Goal: Task Accomplishment & Management: Use online tool/utility

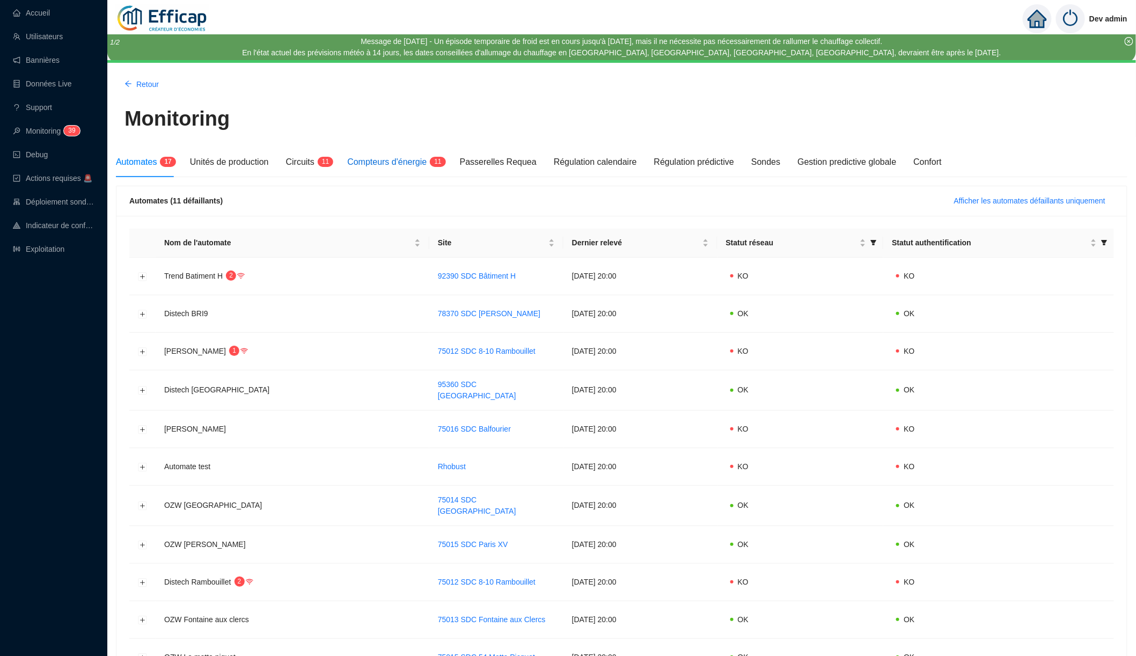
click at [414, 163] on span "Compteurs d'énergie" at bounding box center [386, 161] width 79 height 9
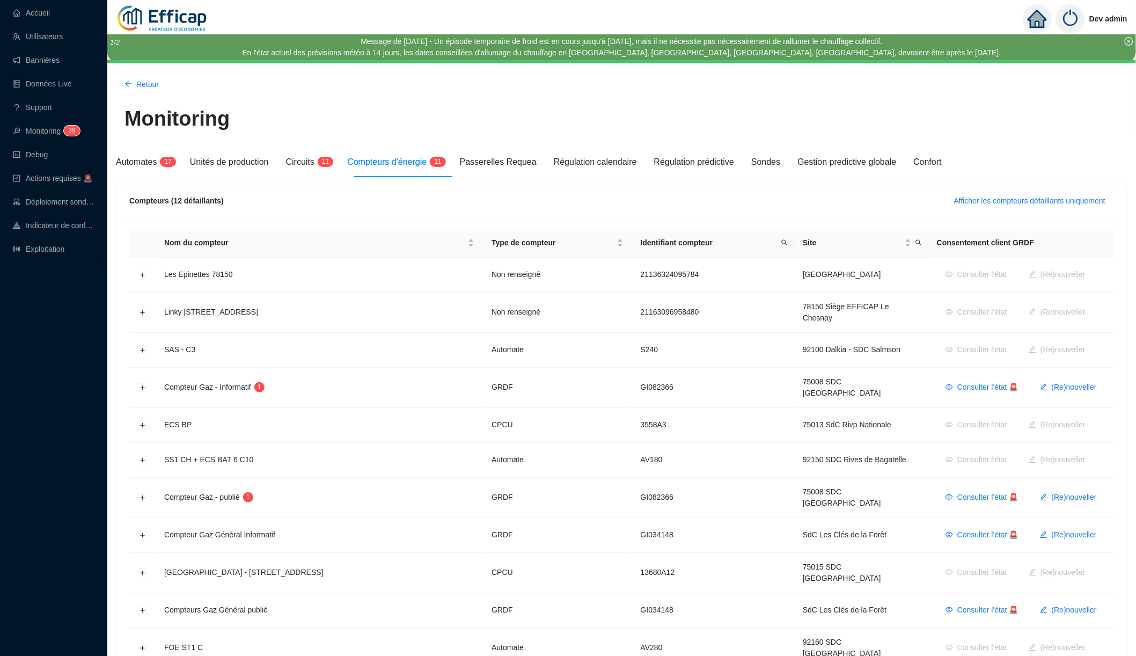
click at [981, 210] on div "Compteurs (12 défaillants) Afficher les compteurs défaillants uniquement" at bounding box center [621, 201] width 1011 height 30
click at [988, 205] on button "Afficher les compteurs défaillants uniquement" at bounding box center [1030, 200] width 169 height 17
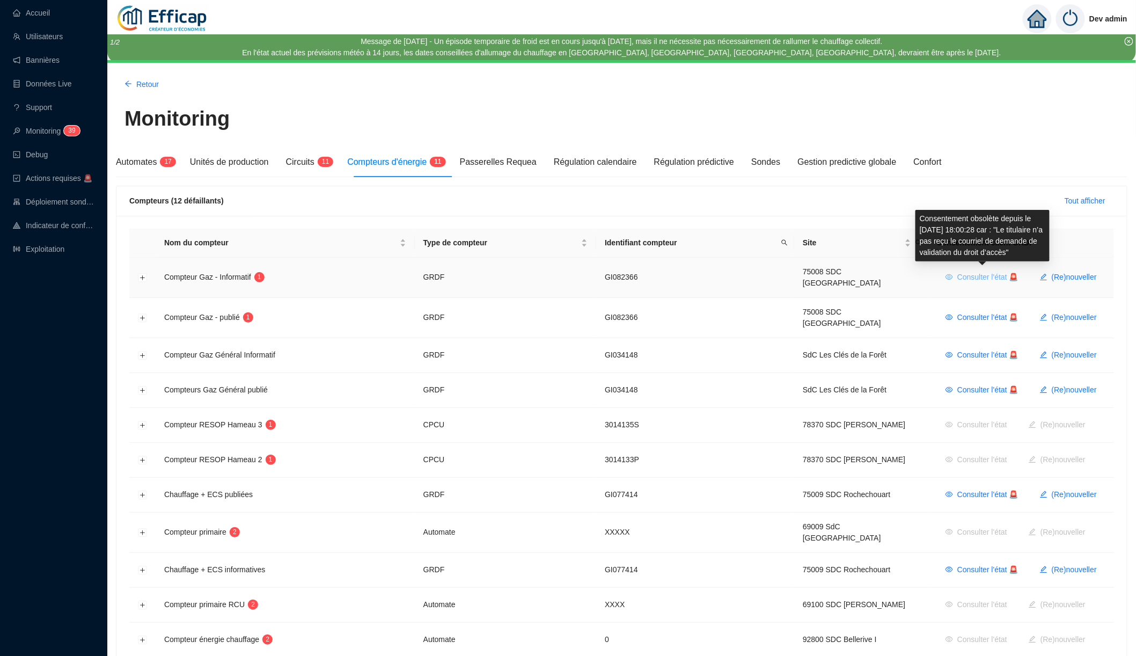
click at [965, 273] on span "Consulter l'état 🚨" at bounding box center [987, 277] width 61 height 11
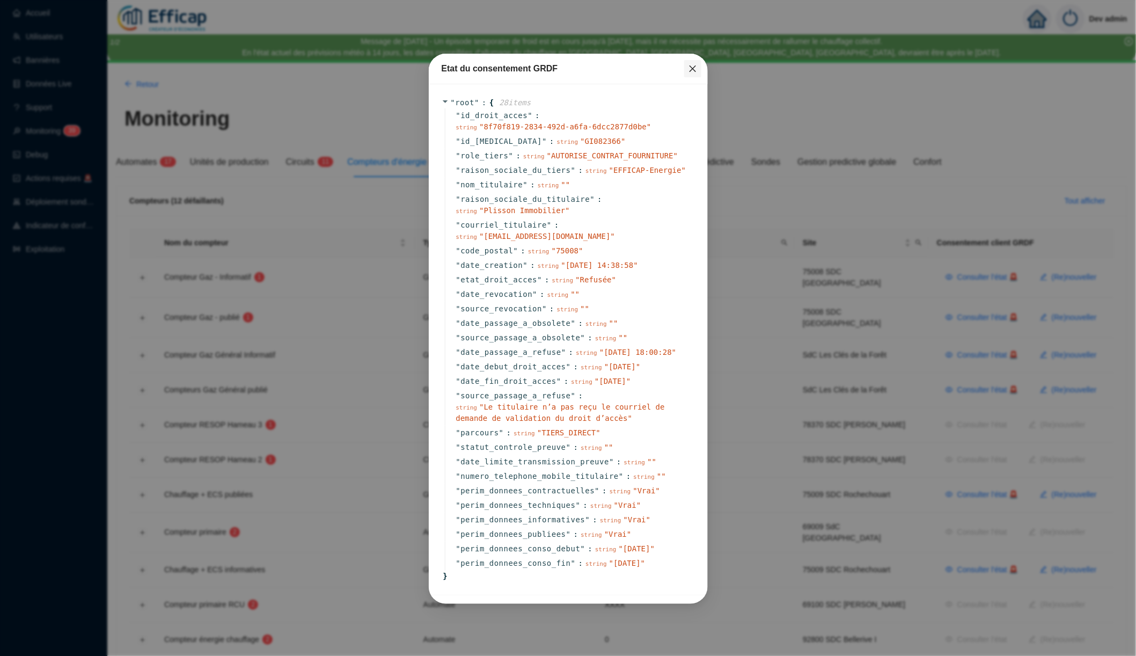
click at [689, 63] on button "Close" at bounding box center [692, 68] width 17 height 17
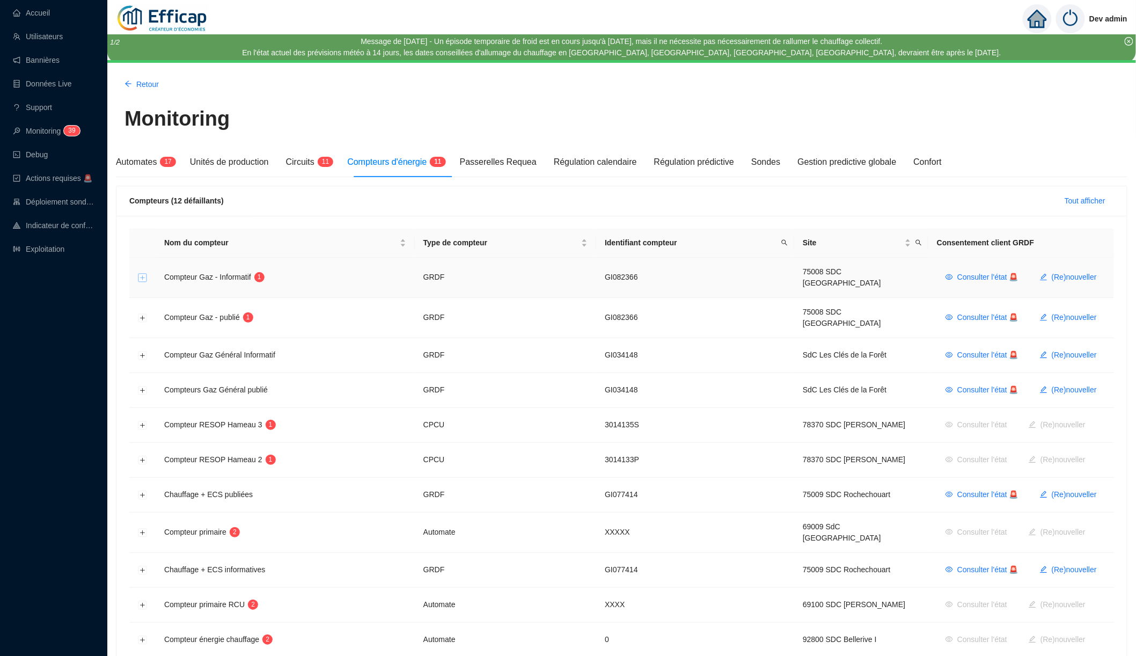
click at [143, 274] on button "Développer la ligne" at bounding box center [142, 278] width 9 height 9
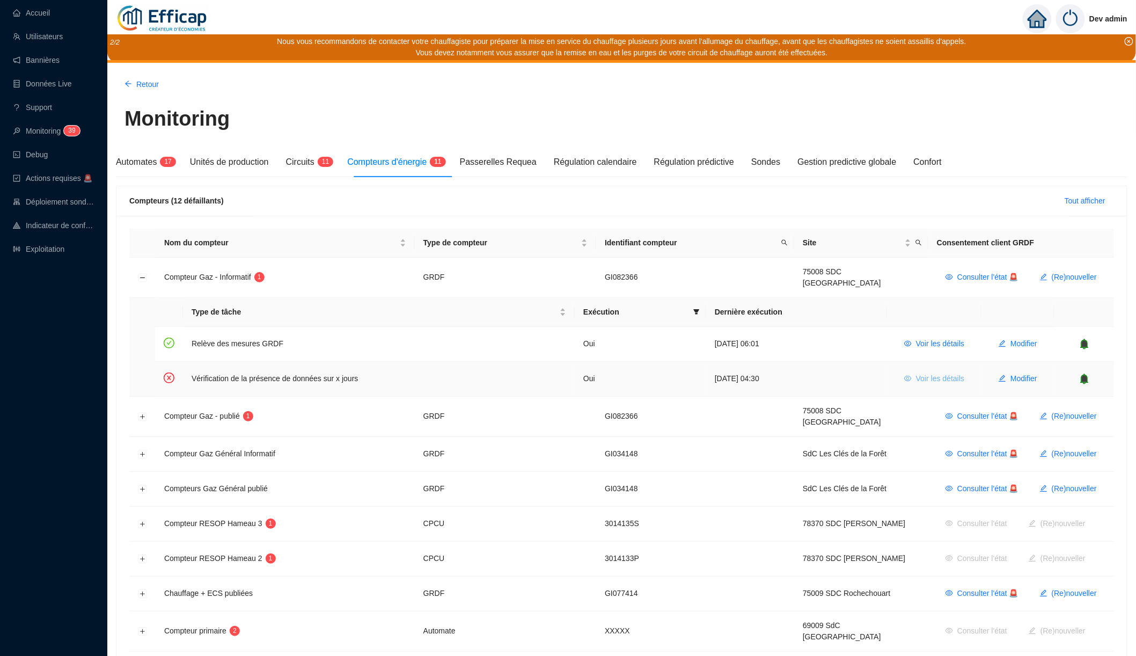
click at [918, 373] on span "Voir les détails" at bounding box center [940, 378] width 48 height 11
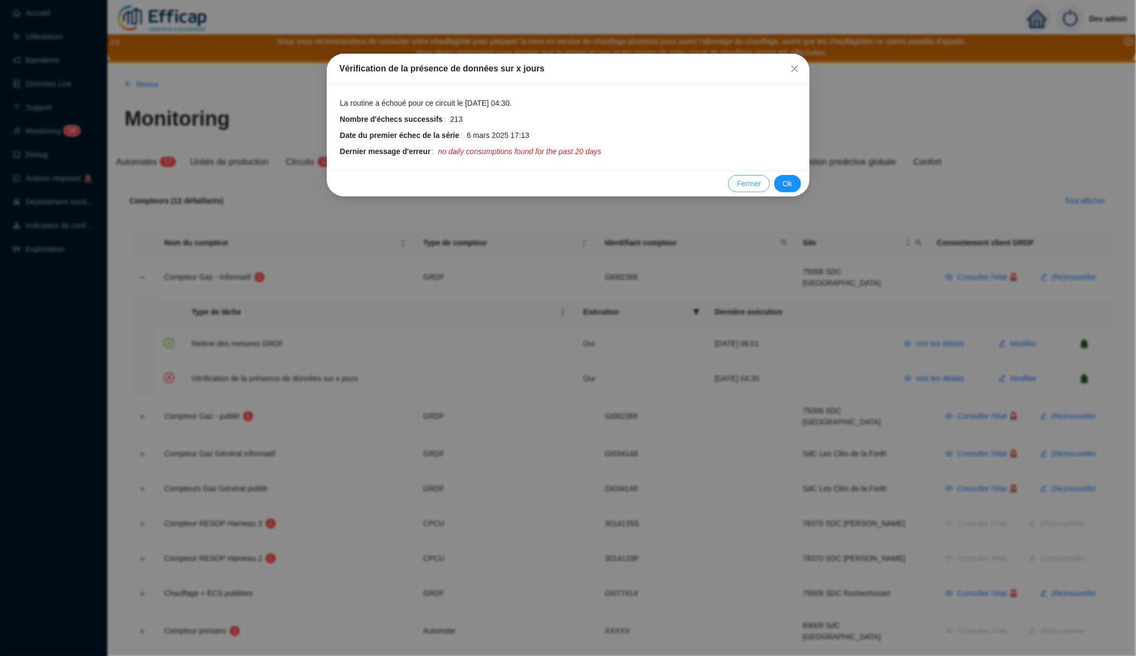
click at [749, 179] on span "Fermer" at bounding box center [749, 183] width 24 height 11
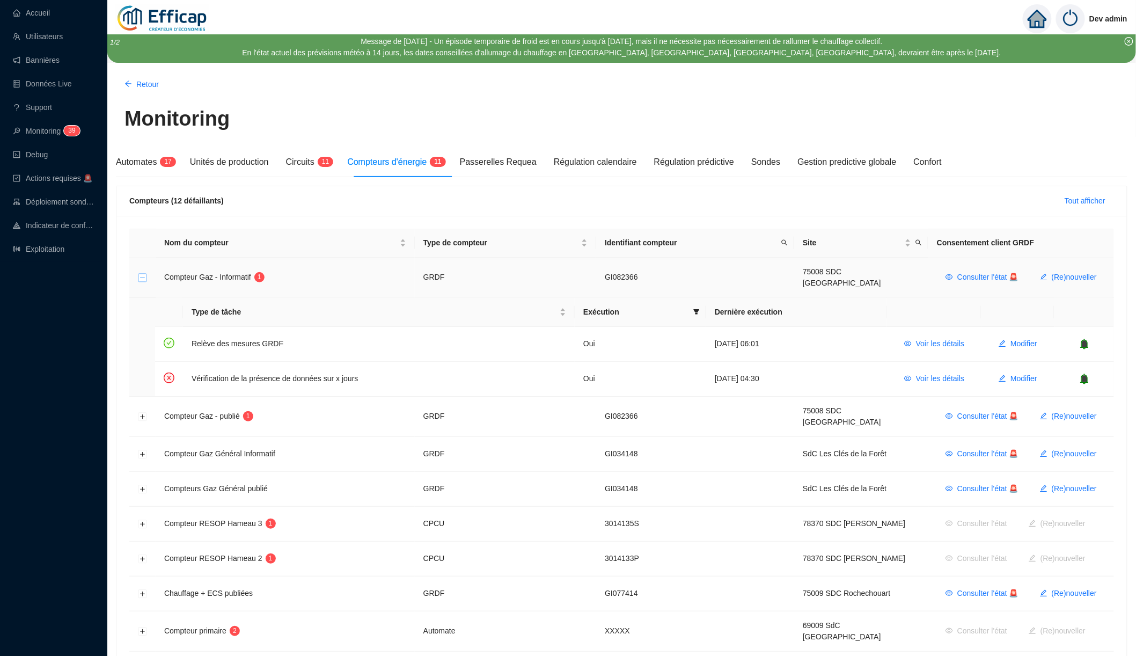
click at [142, 274] on button "Réduire la ligne" at bounding box center [142, 278] width 9 height 9
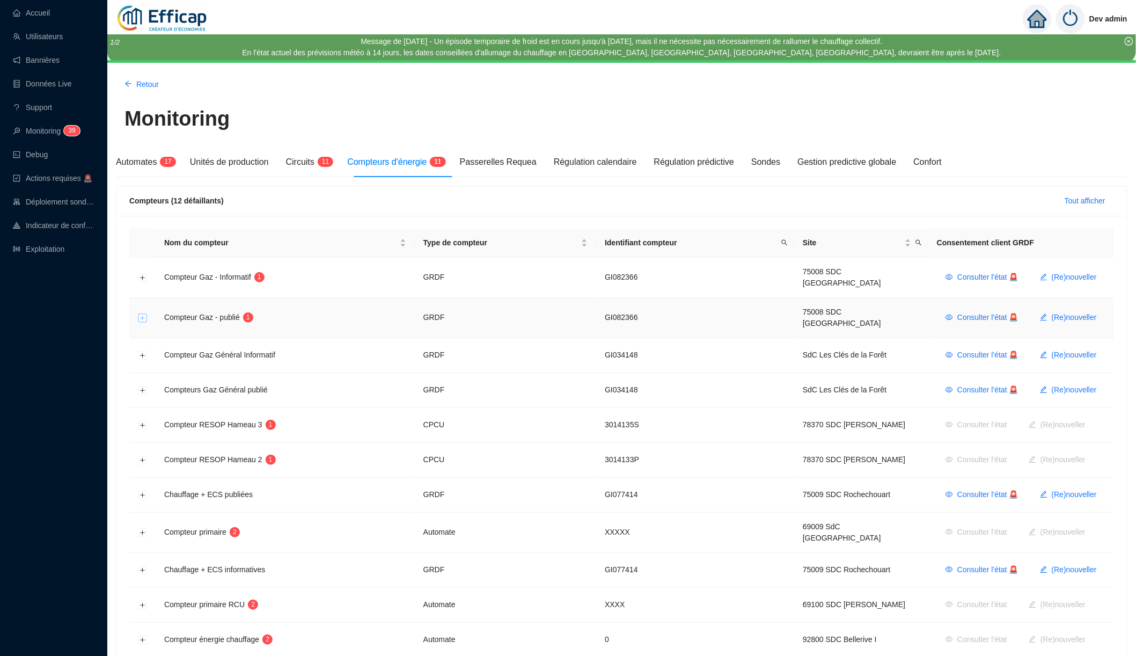
click at [144, 314] on button "Développer la ligne" at bounding box center [142, 318] width 9 height 9
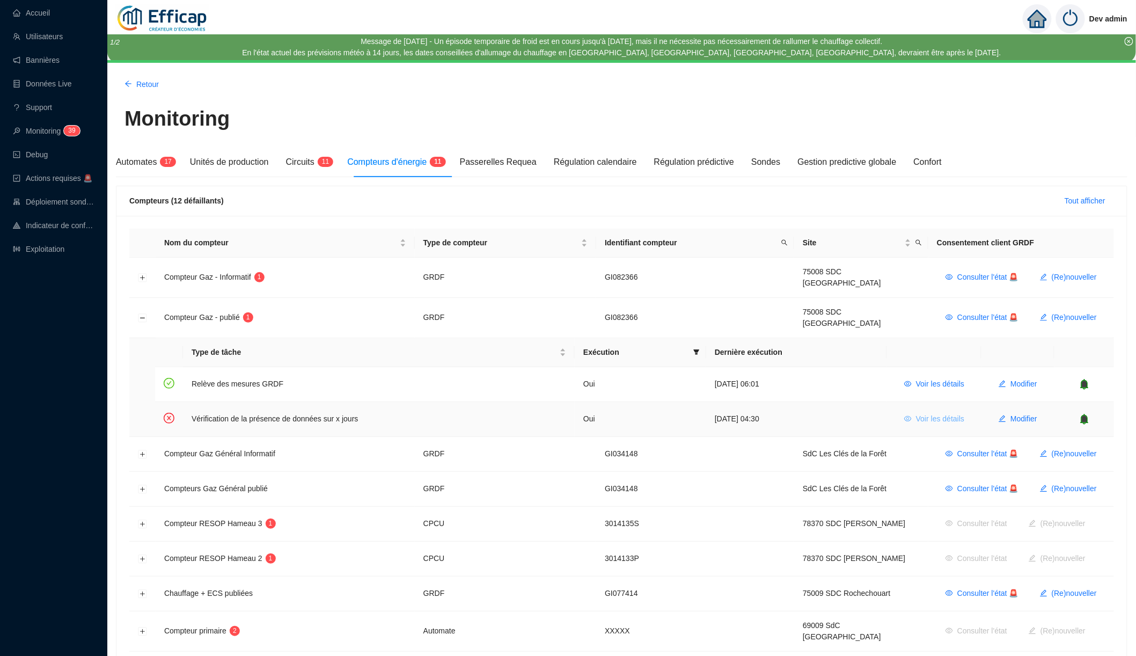
click at [906, 415] on icon "eye" at bounding box center [908, 419] width 8 height 8
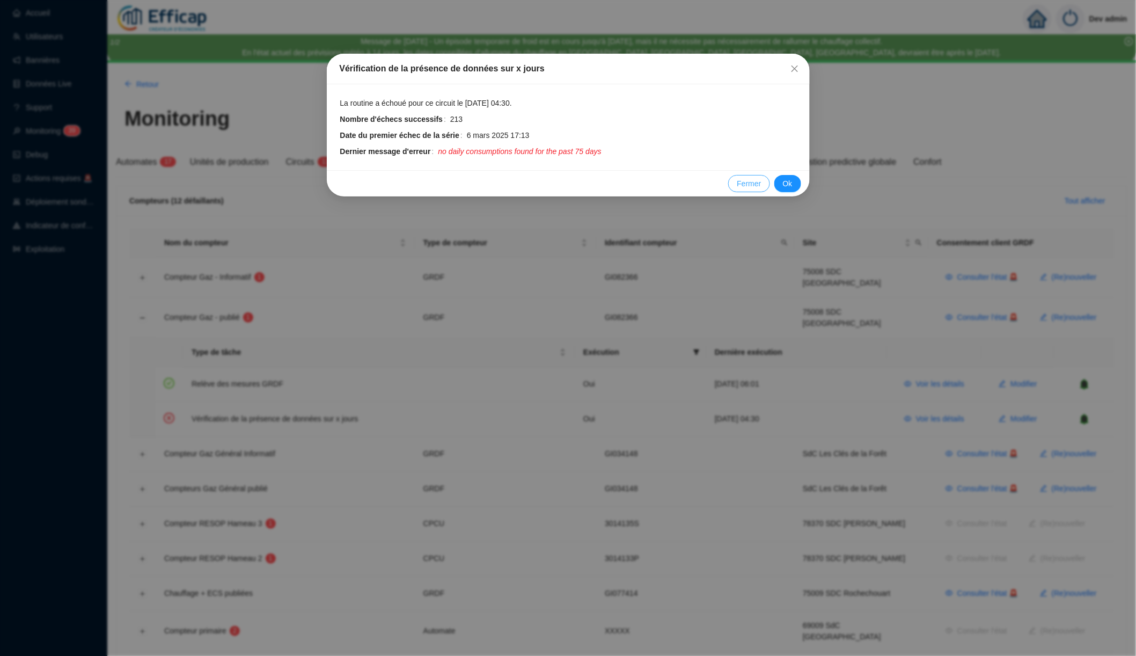
click at [745, 180] on span "Fermer" at bounding box center [749, 183] width 24 height 11
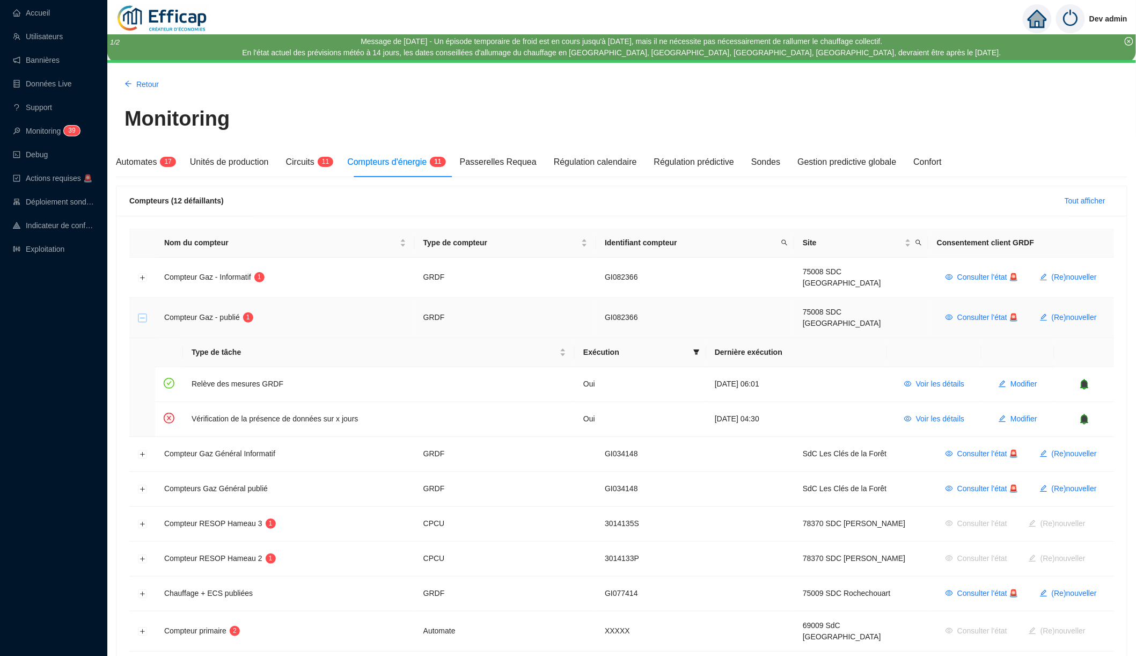
click at [144, 314] on button "Réduire la ligne" at bounding box center [142, 318] width 9 height 9
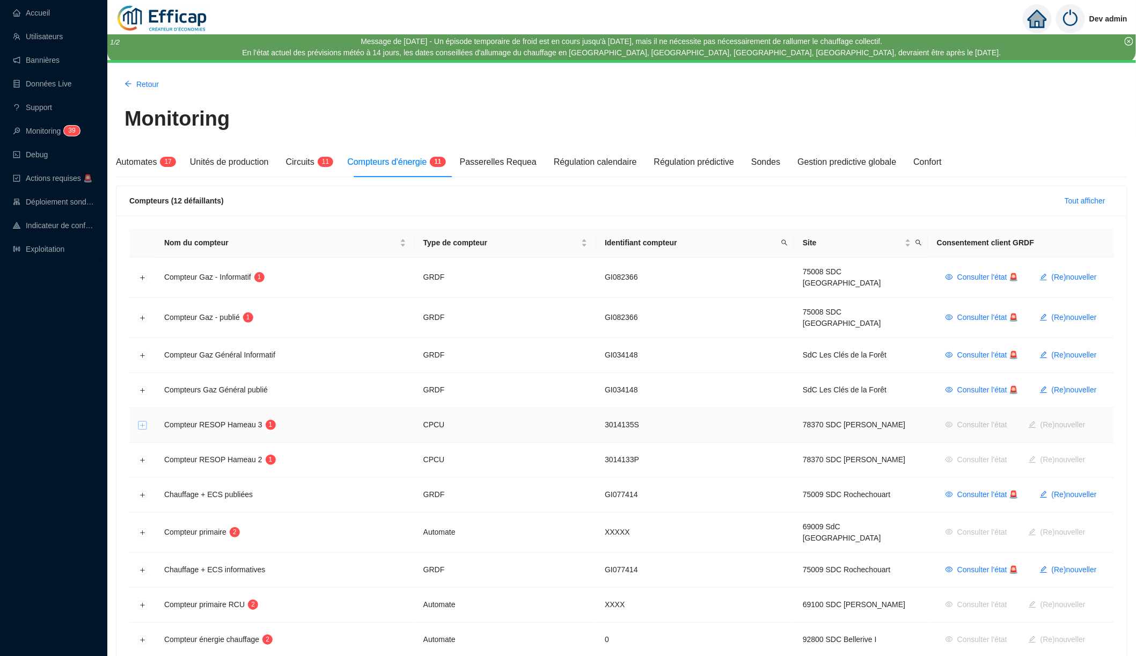
click at [141, 421] on button "Développer la ligne" at bounding box center [142, 425] width 9 height 9
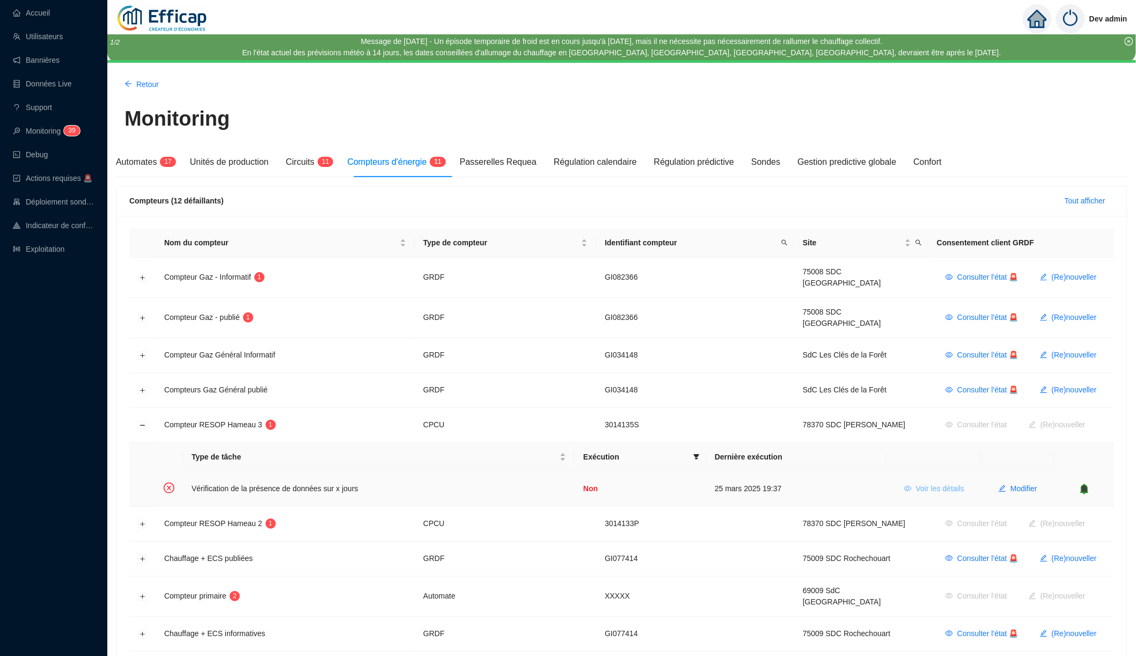
click at [917, 483] on span "Voir les détails" at bounding box center [940, 488] width 48 height 11
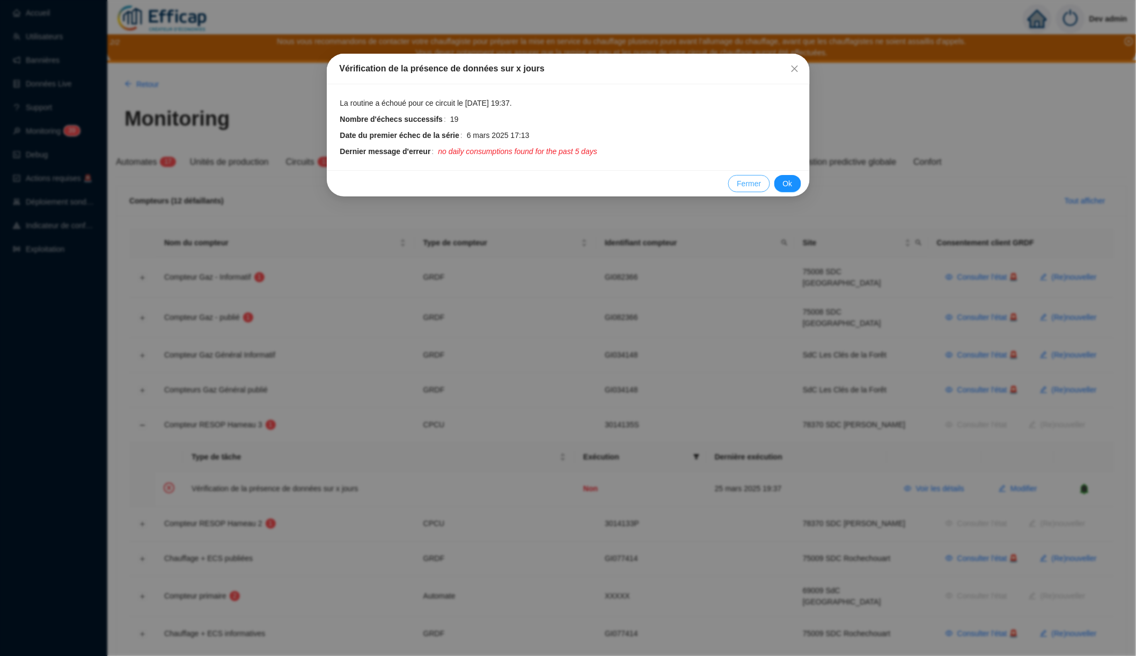
click at [742, 180] on span "Fermer" at bounding box center [749, 183] width 24 height 11
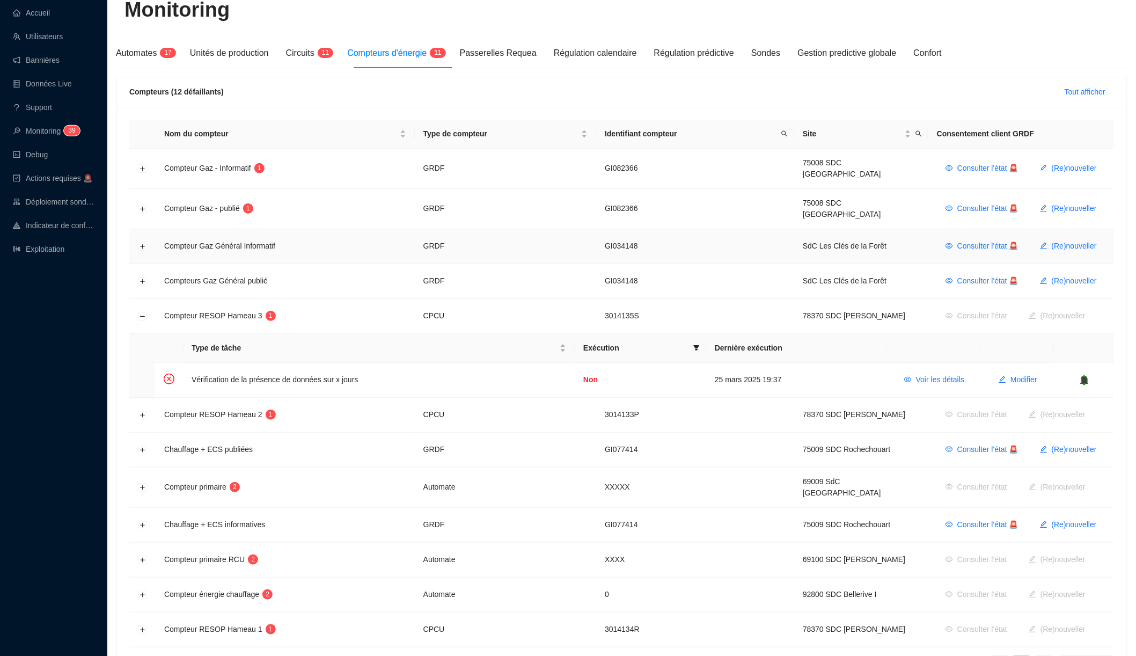
scroll to position [122, 0]
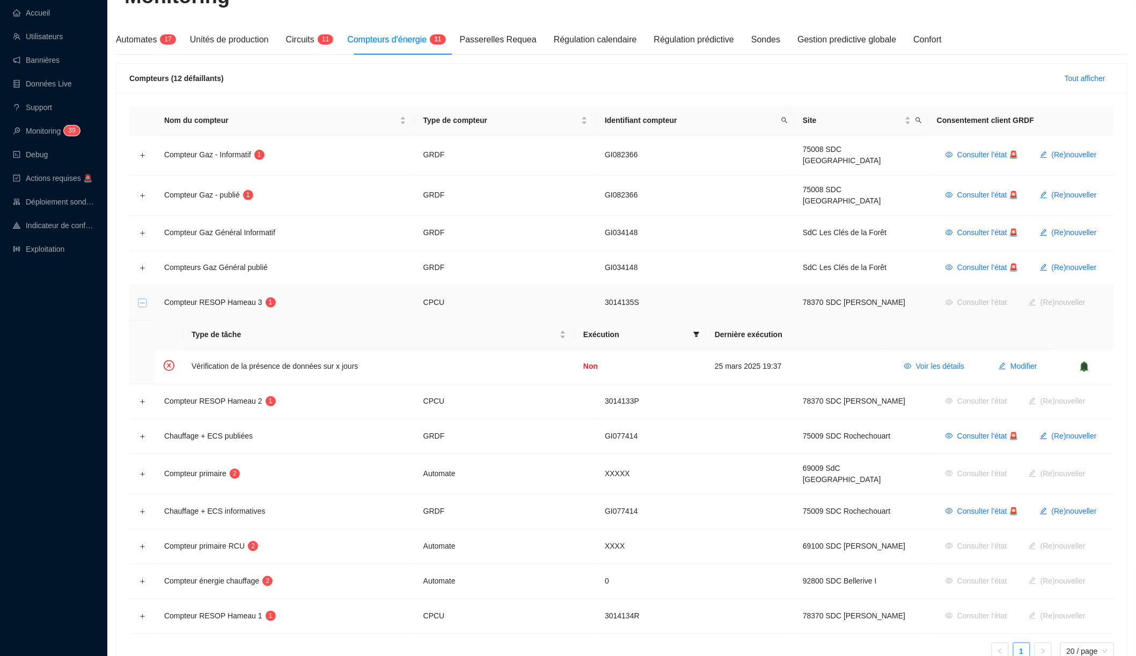
click at [142, 299] on button "Réduire la ligne" at bounding box center [142, 303] width 9 height 9
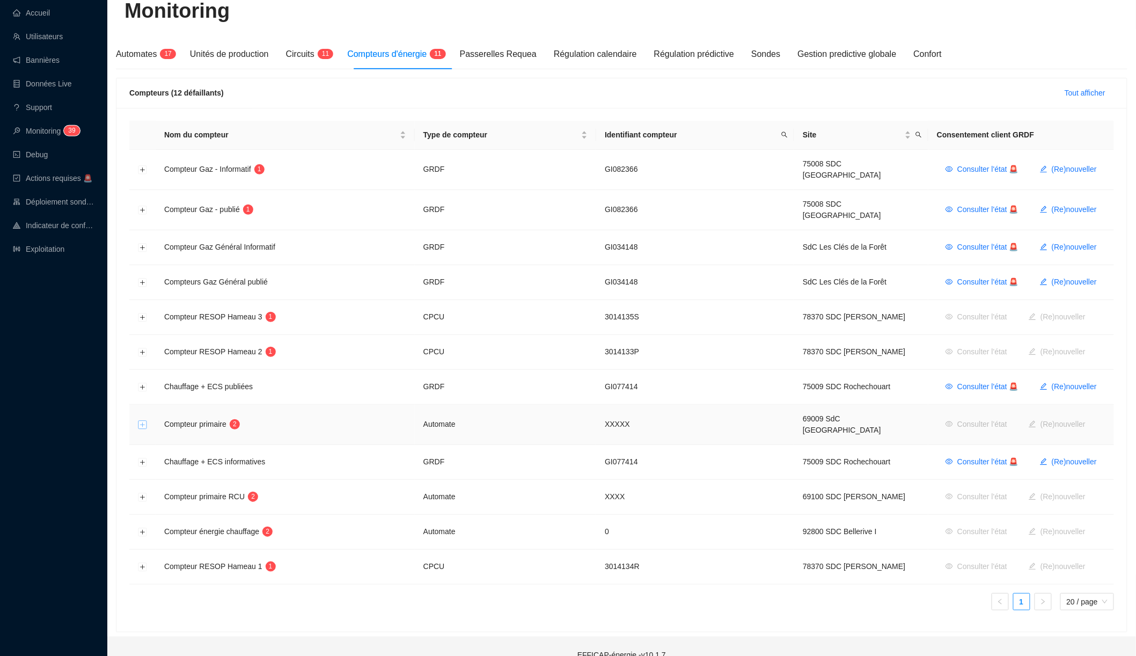
click at [141, 421] on button "Développer la ligne" at bounding box center [142, 425] width 9 height 9
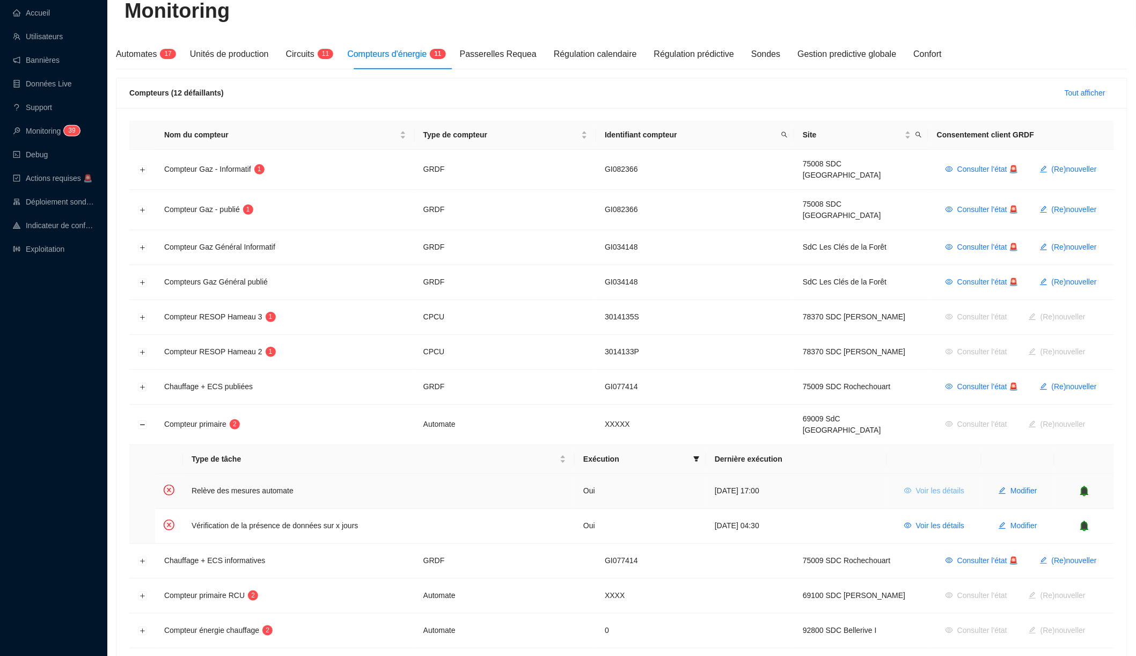
click at [956, 485] on span "Voir les détails" at bounding box center [940, 490] width 48 height 11
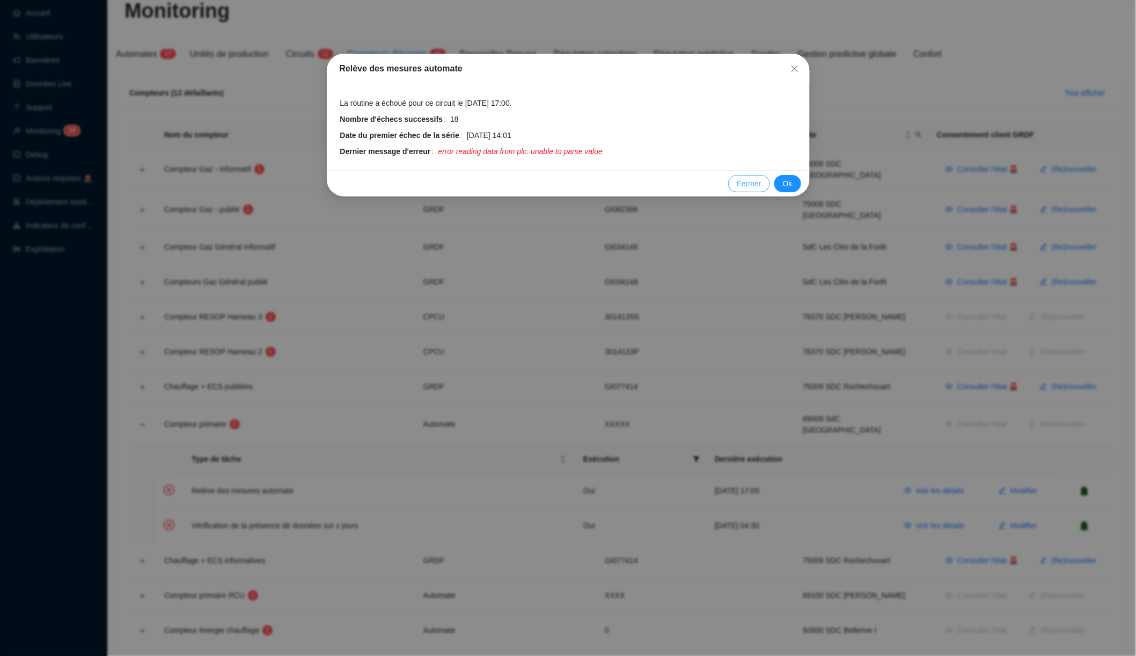
click at [743, 178] on span "Fermer" at bounding box center [749, 183] width 24 height 11
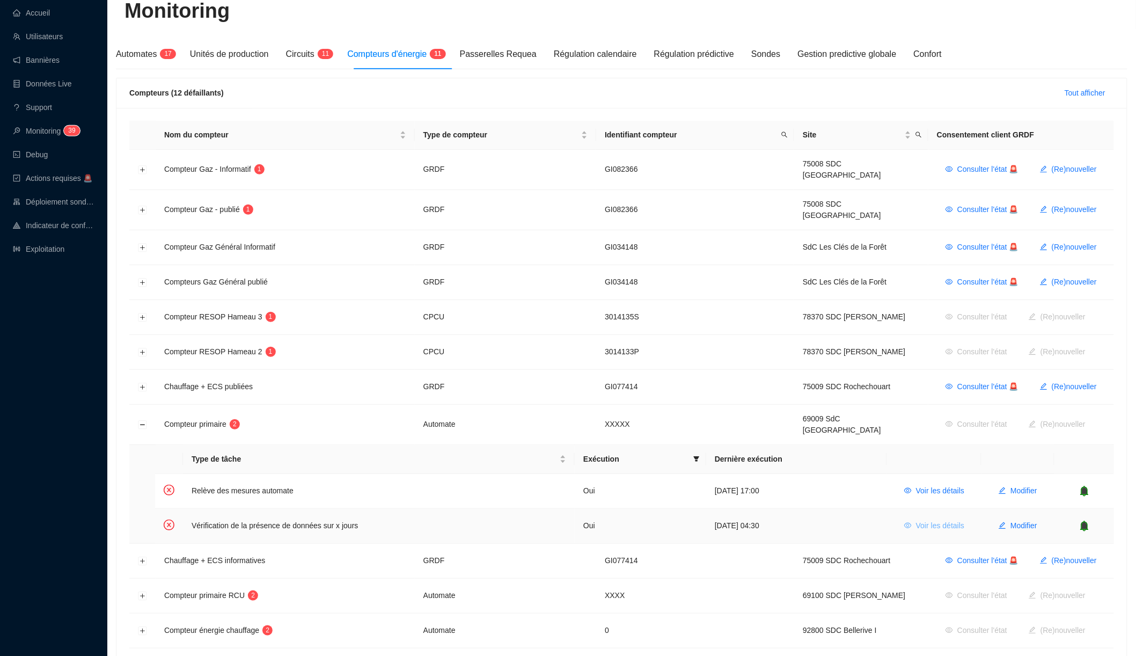
click at [920, 520] on span "Voir les détails" at bounding box center [940, 525] width 48 height 11
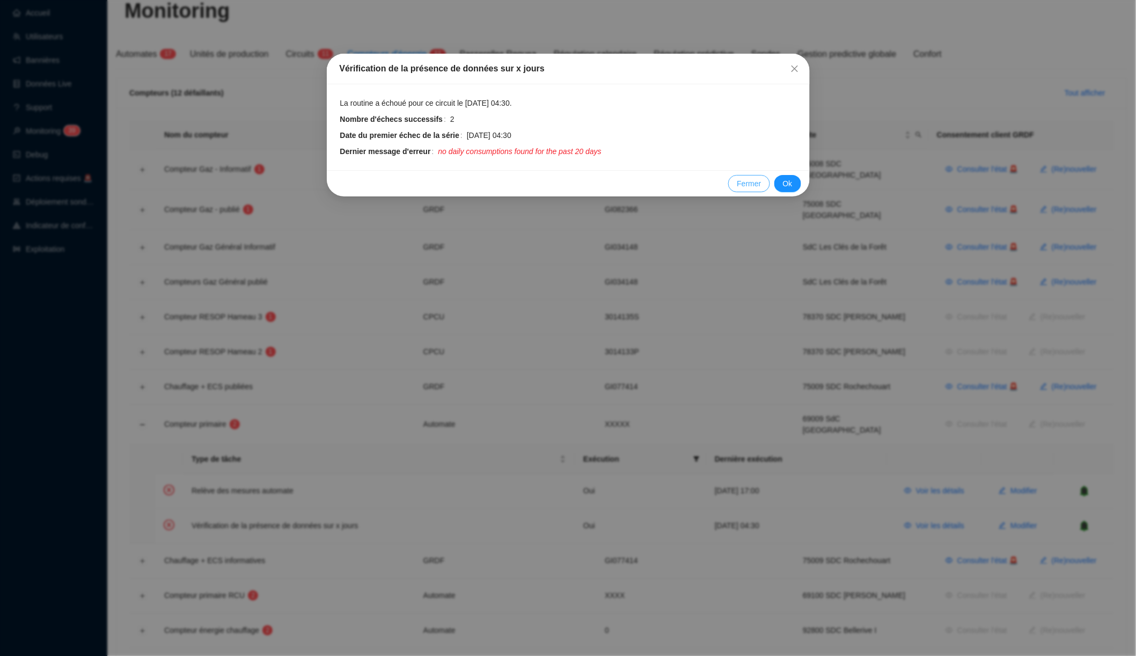
click at [734, 178] on button "Fermer" at bounding box center [748, 183] width 41 height 17
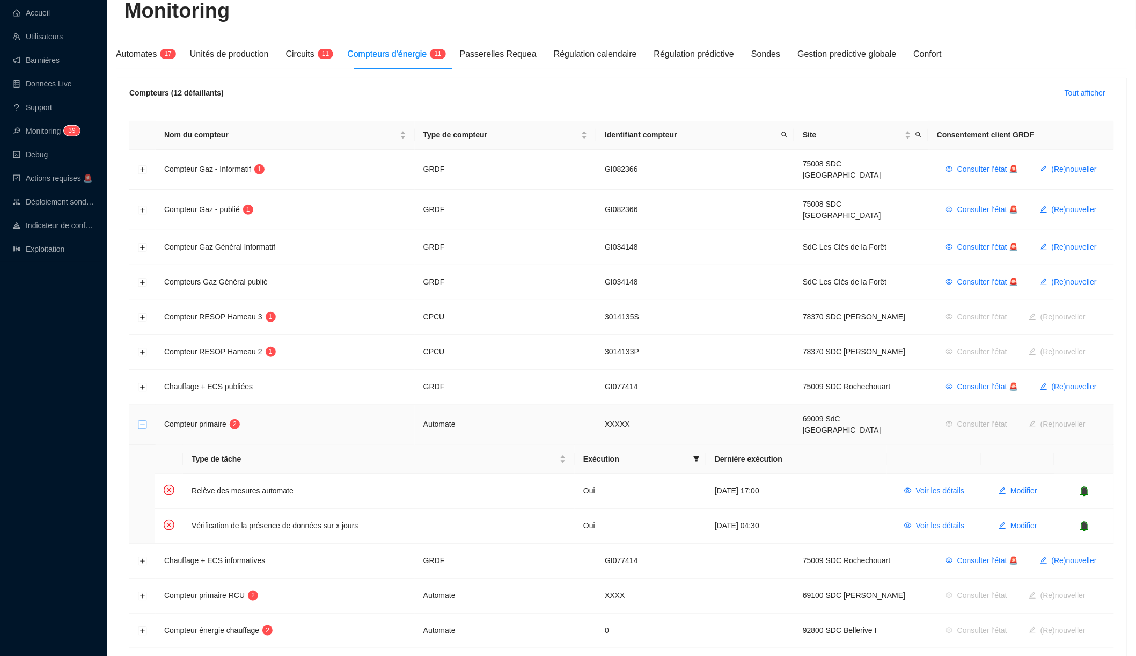
click at [142, 421] on button "Réduire la ligne" at bounding box center [142, 425] width 9 height 9
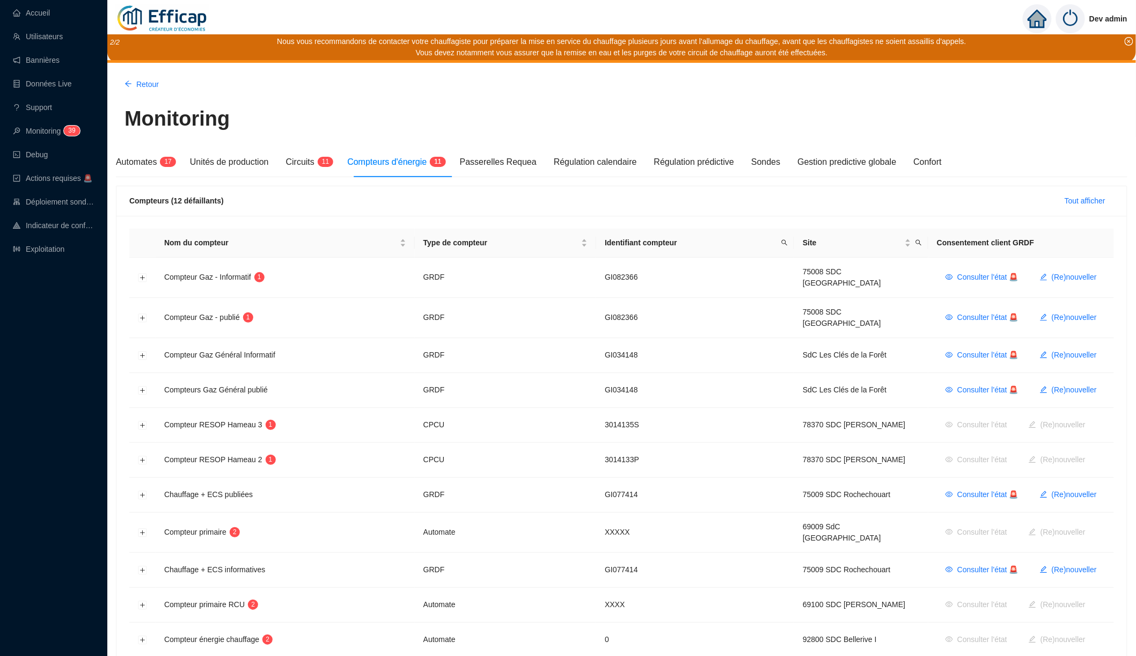
scroll to position [0, 0]
click at [314, 162] on span "Circuits" at bounding box center [300, 161] width 28 height 9
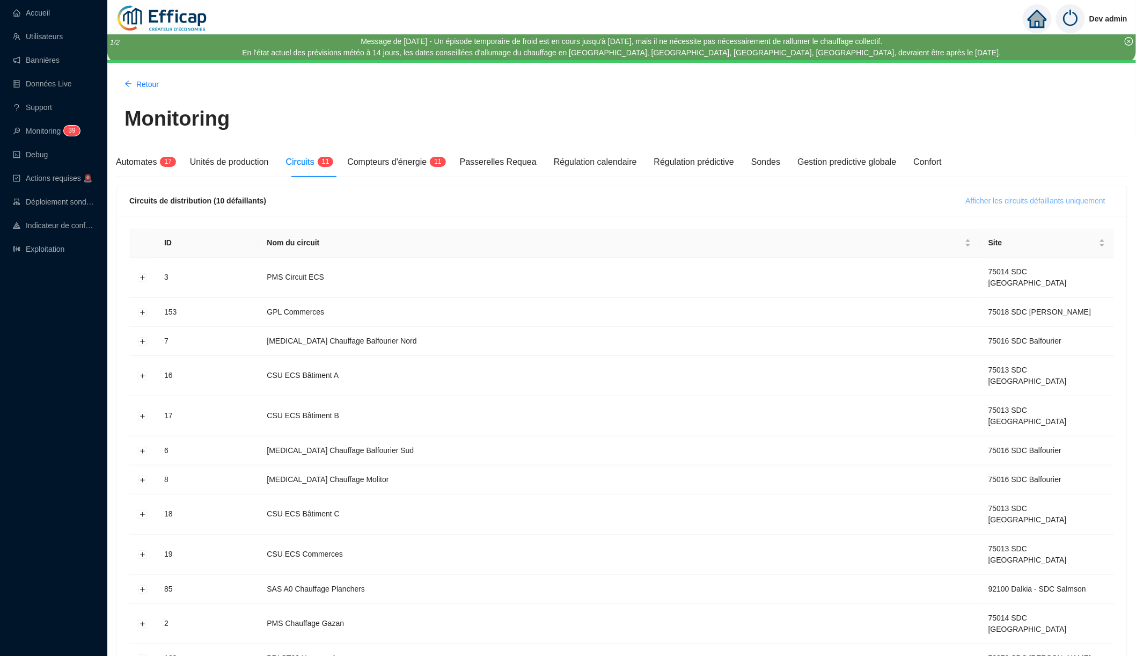
click at [966, 197] on span "Afficher les circuits défaillants uniquement" at bounding box center [1036, 200] width 140 height 11
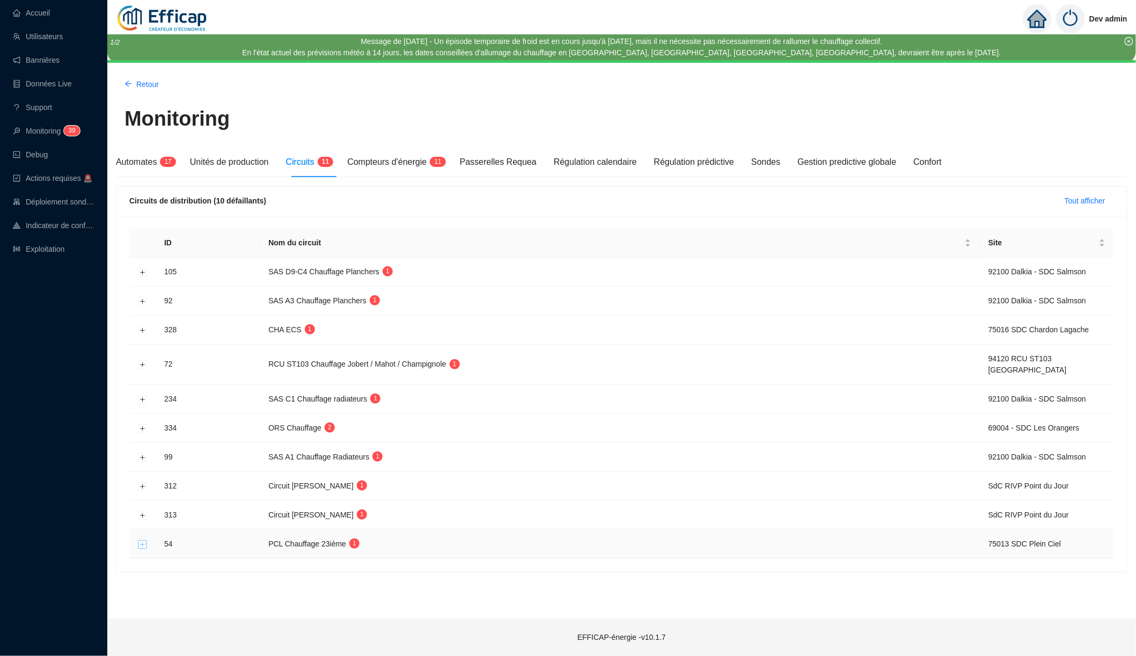
click at [144, 540] on button "Développer la ligne" at bounding box center [142, 544] width 9 height 9
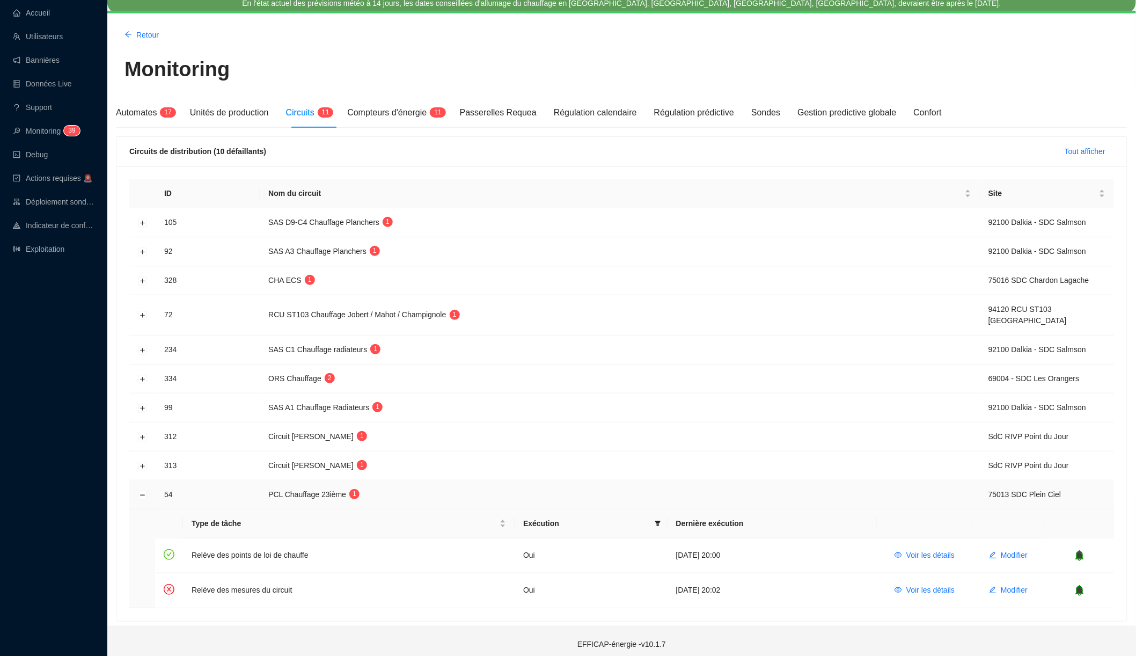
scroll to position [49, 0]
click at [144, 491] on button "Réduire la ligne" at bounding box center [142, 495] width 9 height 9
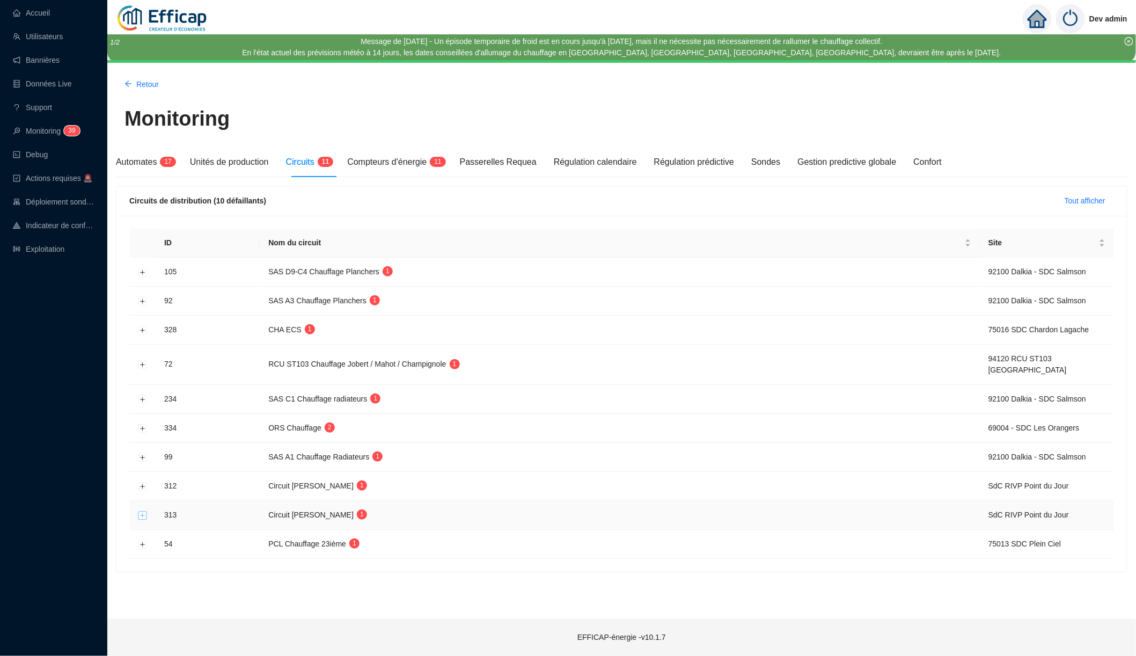
click at [142, 511] on button "Développer la ligne" at bounding box center [142, 515] width 9 height 9
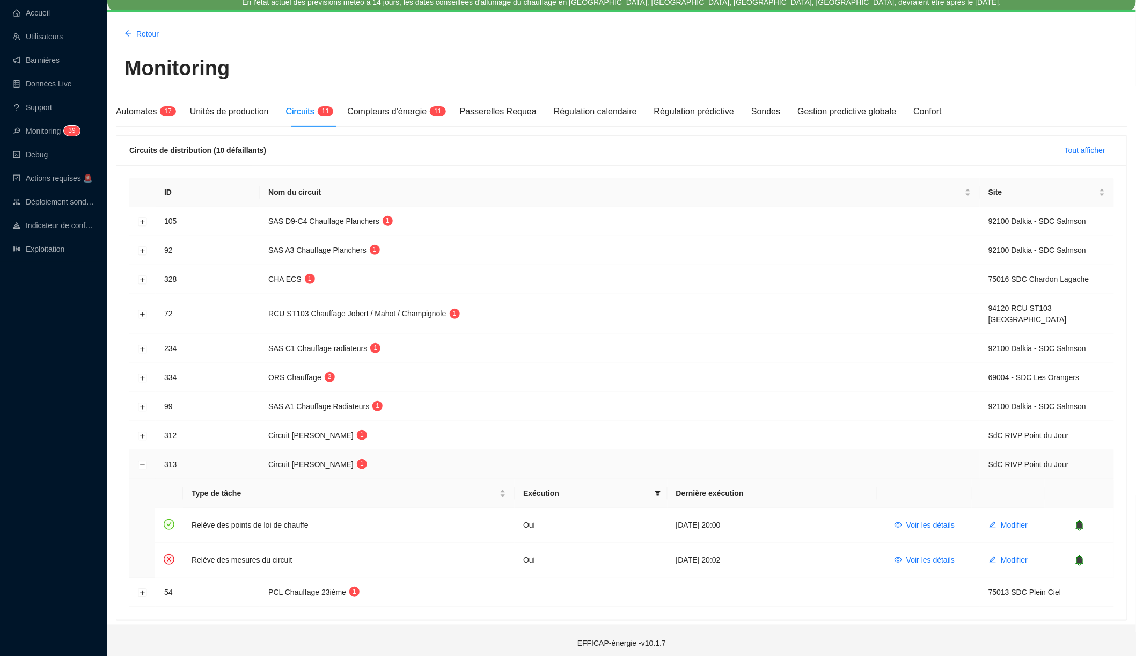
scroll to position [49, 0]
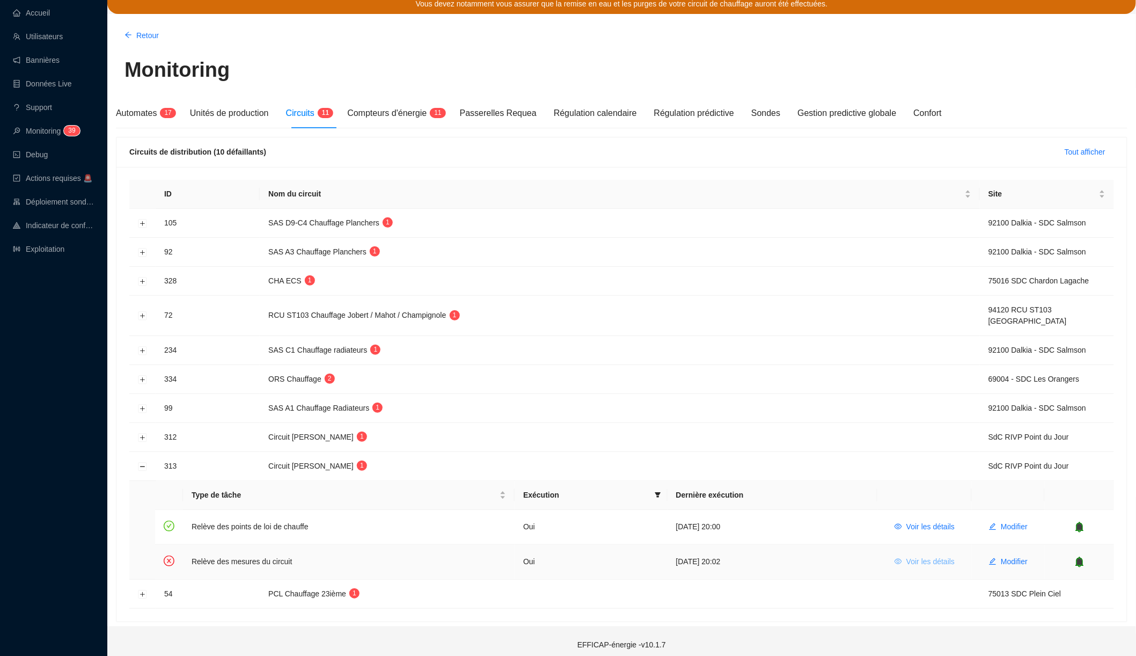
click at [933, 556] on span "Voir les détails" at bounding box center [930, 561] width 48 height 11
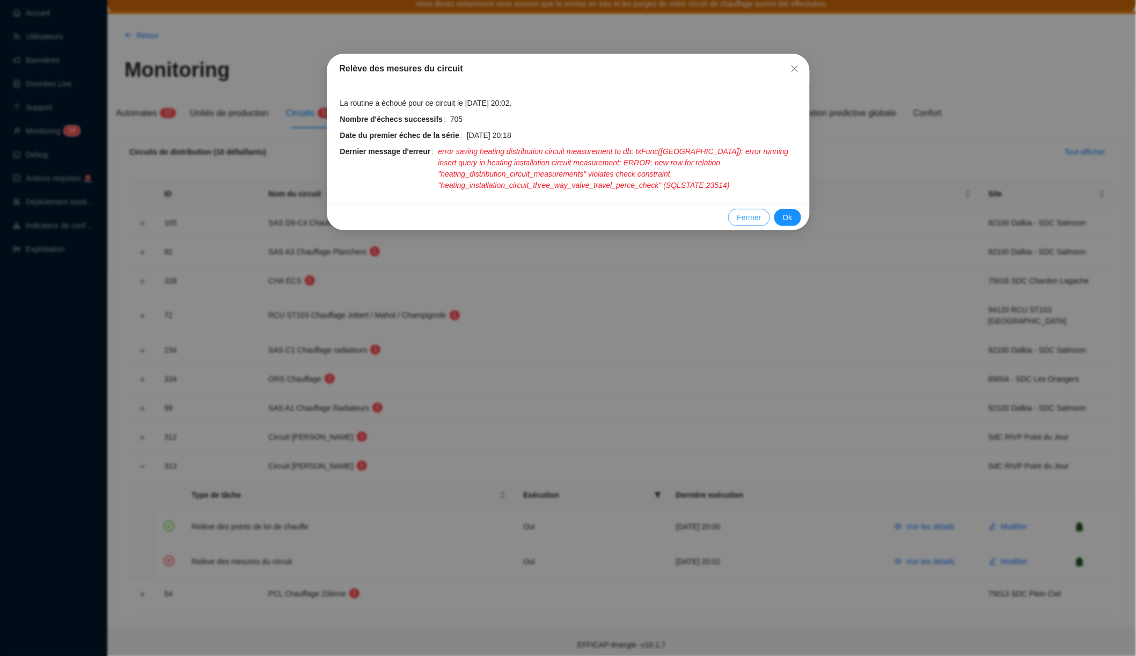
click at [752, 213] on span "Fermer" at bounding box center [749, 217] width 24 height 11
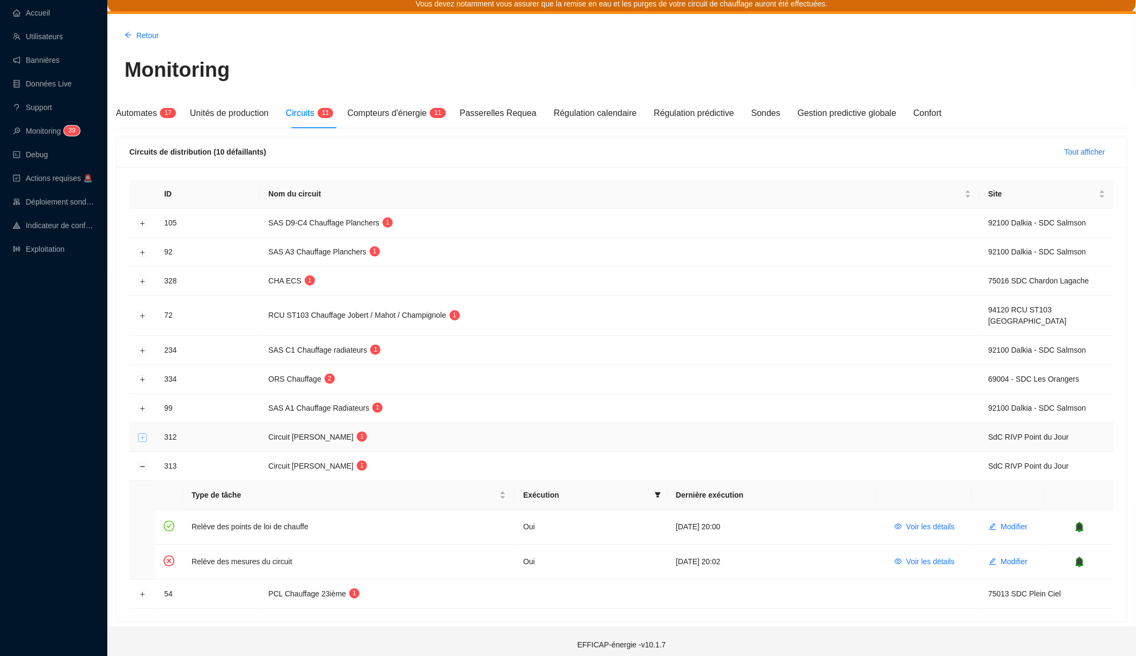
click at [141, 434] on button "Développer la ligne" at bounding box center [142, 437] width 9 height 9
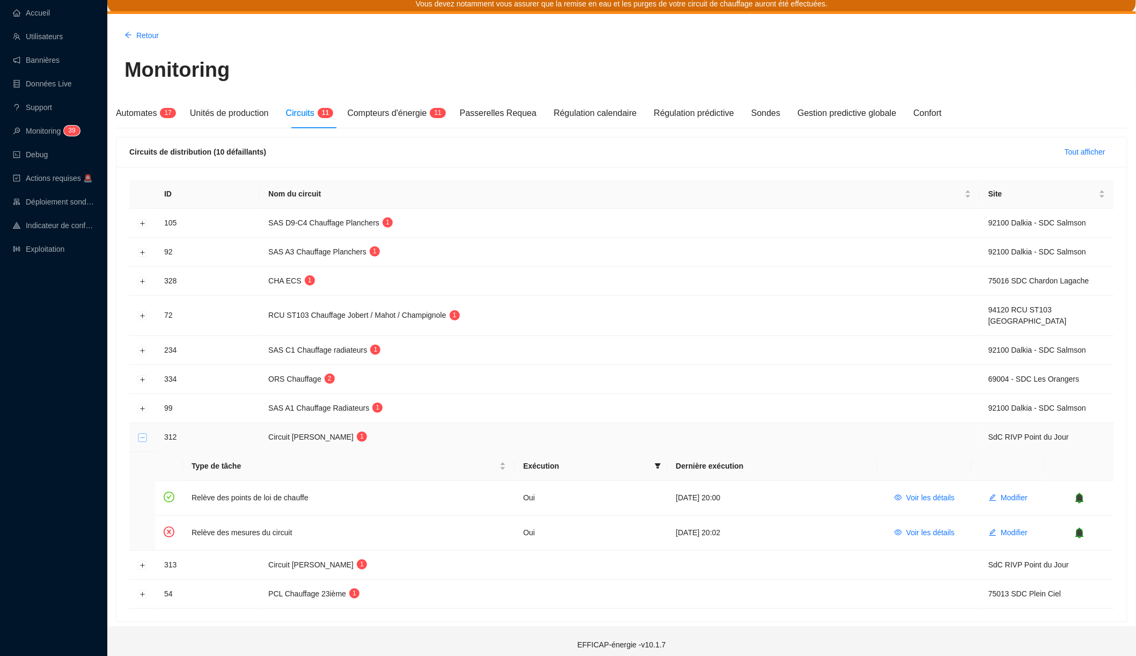
scroll to position [38, 0]
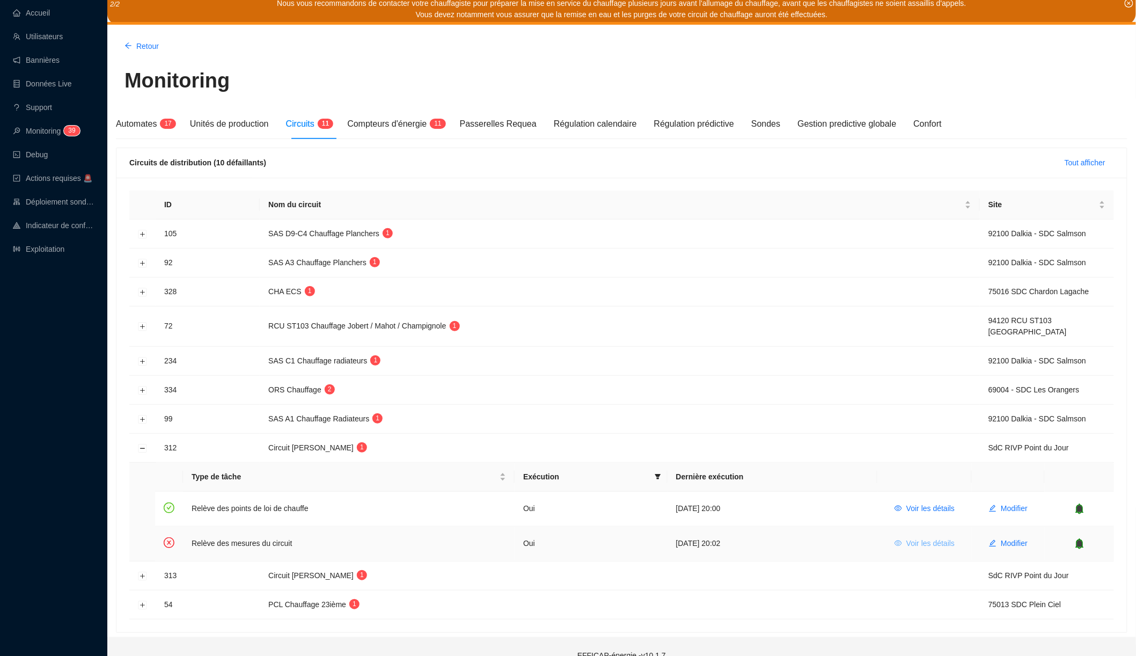
click at [926, 538] on span "Voir les détails" at bounding box center [930, 543] width 48 height 11
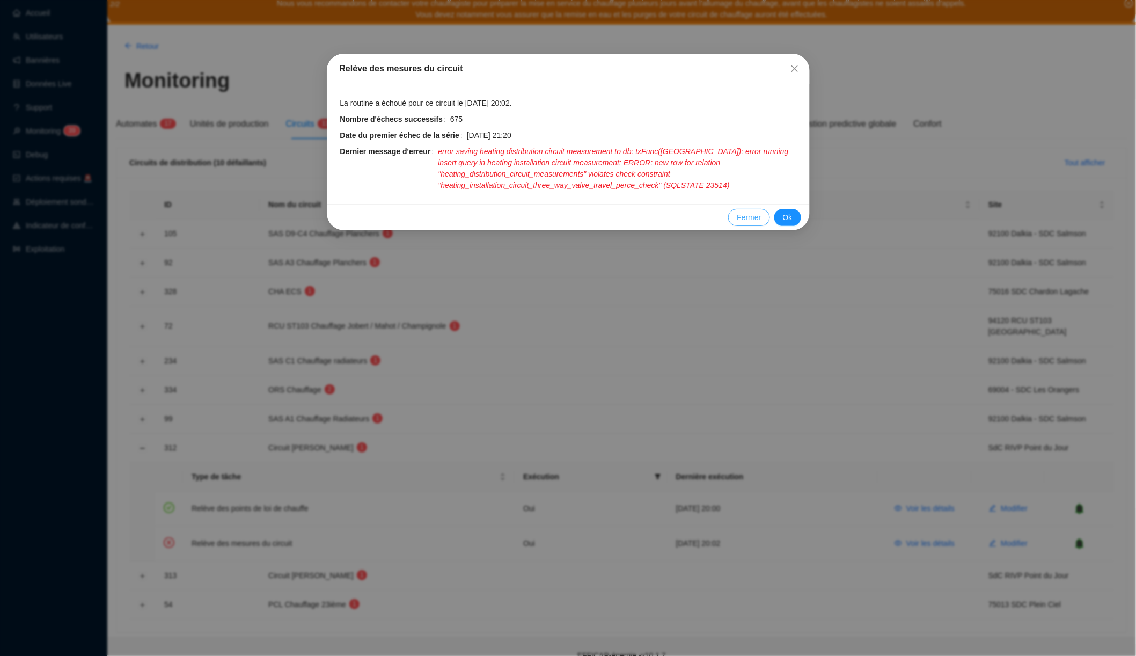
click at [740, 212] on span "Fermer" at bounding box center [749, 217] width 24 height 11
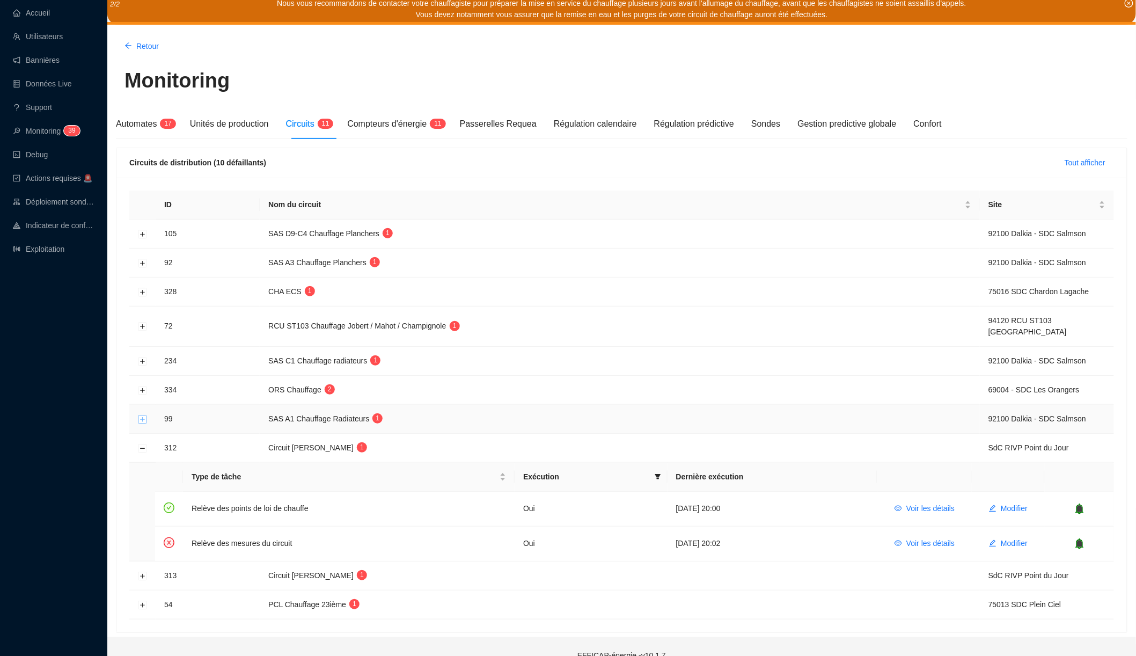
click at [142, 415] on button "Développer la ligne" at bounding box center [142, 419] width 9 height 9
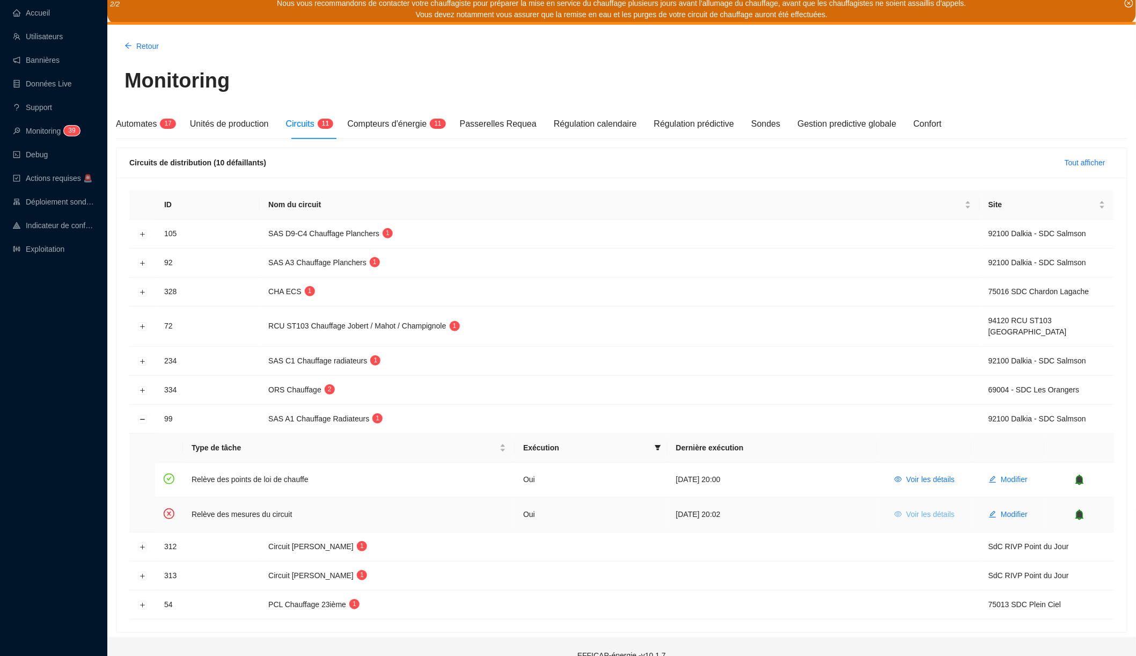
click at [927, 509] on span "Voir les détails" at bounding box center [930, 514] width 48 height 11
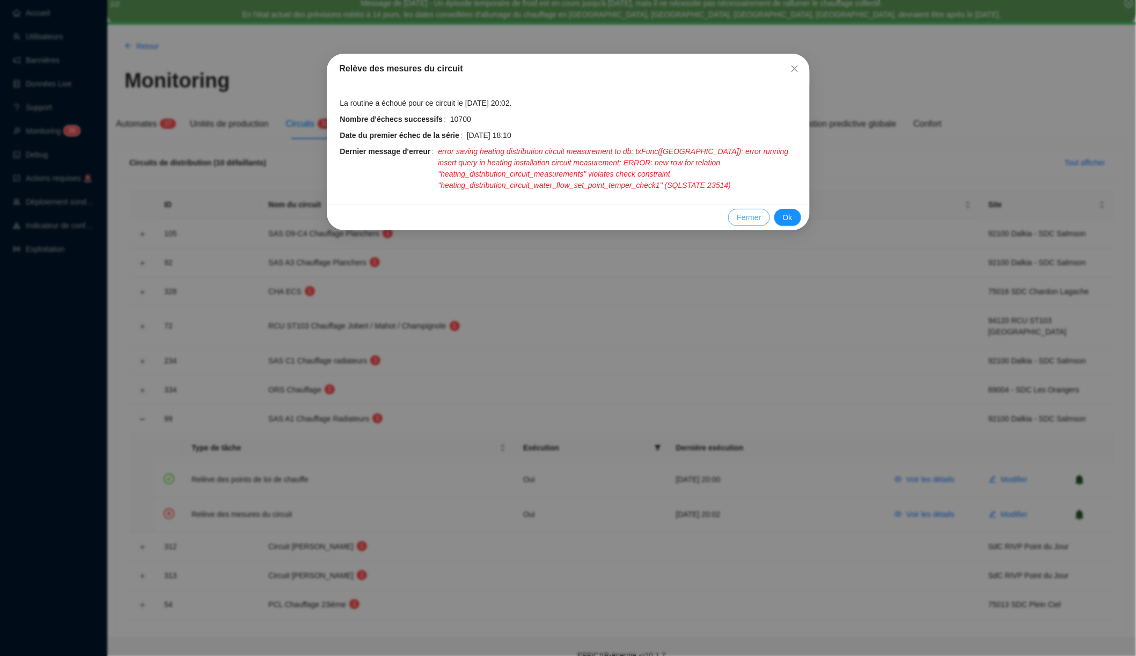
click at [746, 212] on span "Fermer" at bounding box center [749, 217] width 24 height 11
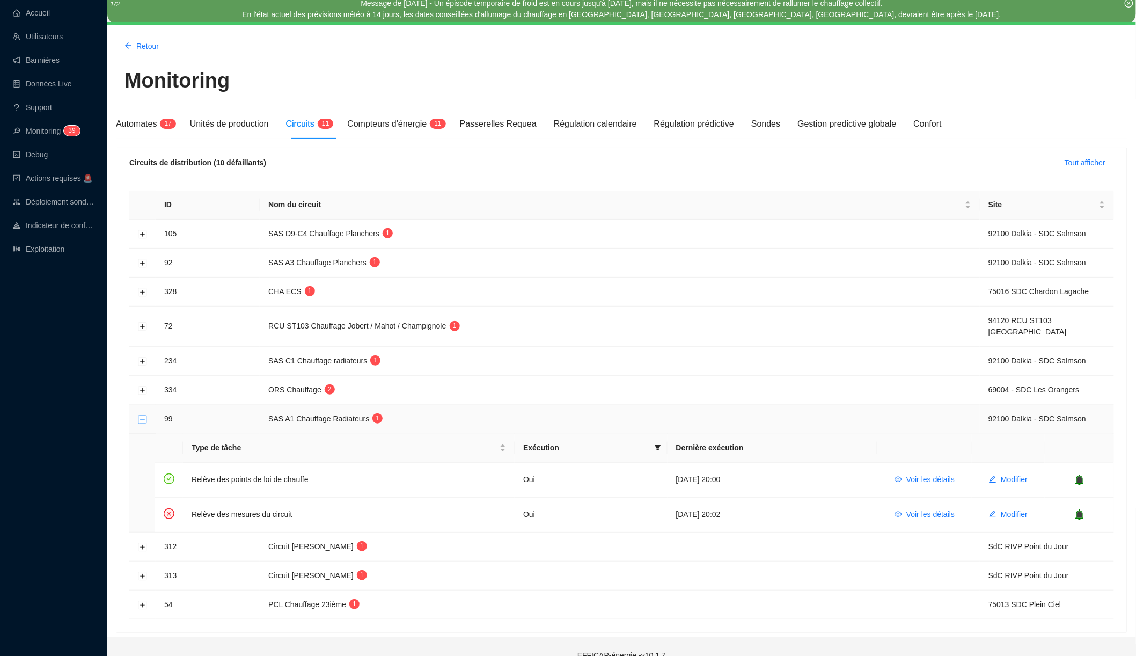
click at [143, 415] on button "Réduire la ligne" at bounding box center [142, 419] width 9 height 9
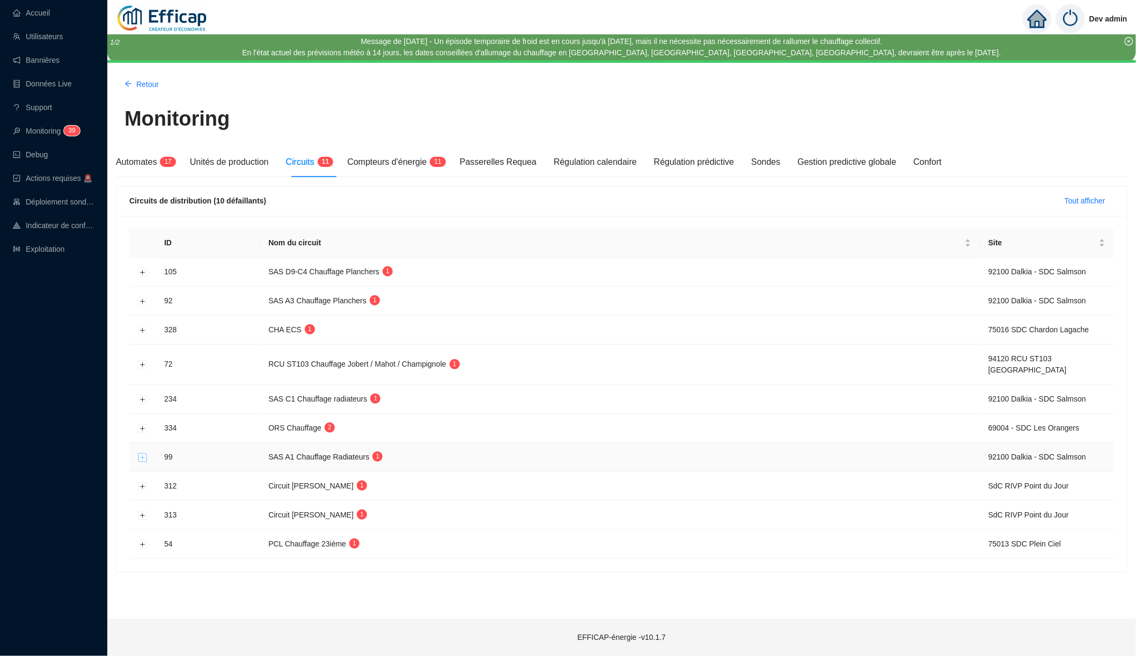
scroll to position [0, 0]
